Goal: Transaction & Acquisition: Purchase product/service

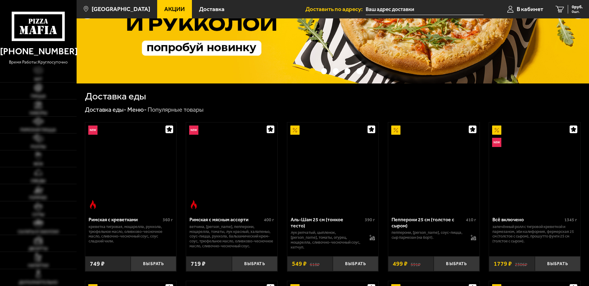
scroll to position [92, 0]
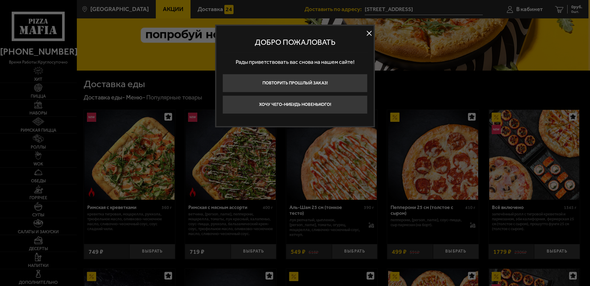
click at [370, 33] on button at bounding box center [369, 33] width 9 height 9
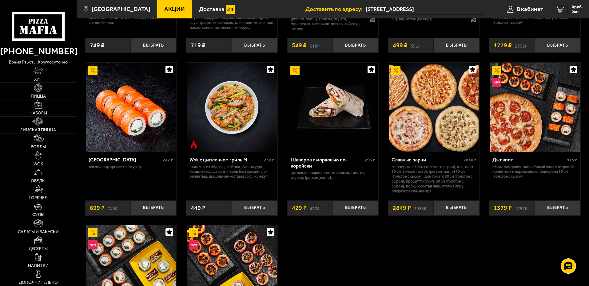
scroll to position [307, 0]
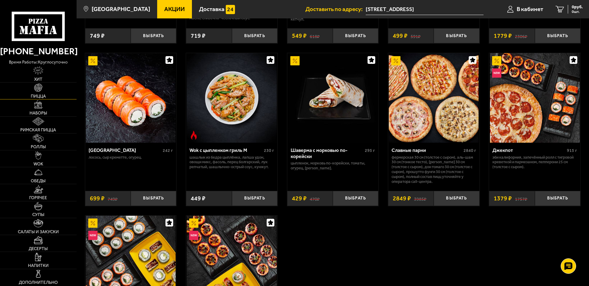
click at [65, 86] on link "Пицца" at bounding box center [38, 91] width 77 height 17
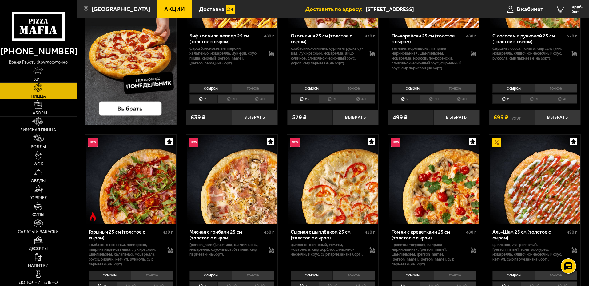
scroll to position [123, 0]
